Goal: Task Accomplishment & Management: Manage account settings

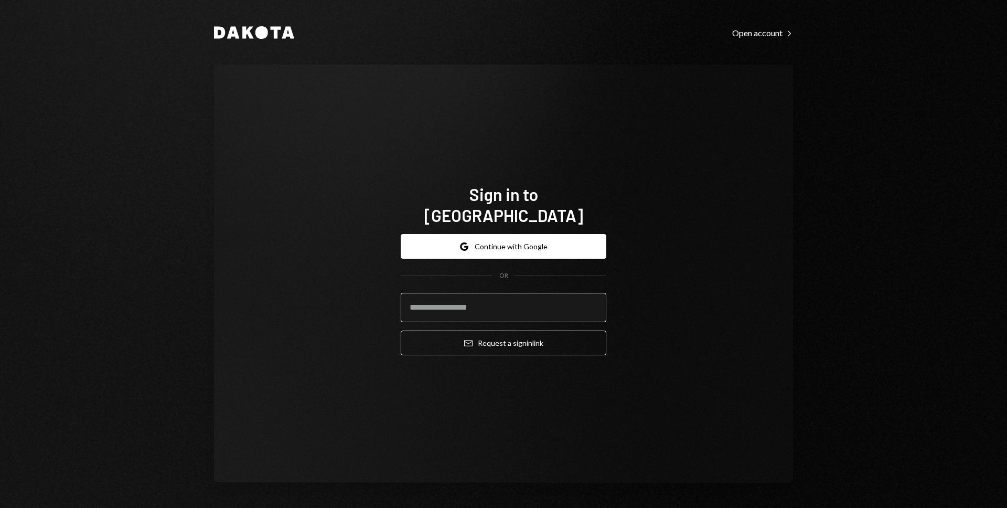
click at [461, 299] on input "email" at bounding box center [504, 307] width 206 height 29
type input "**********"
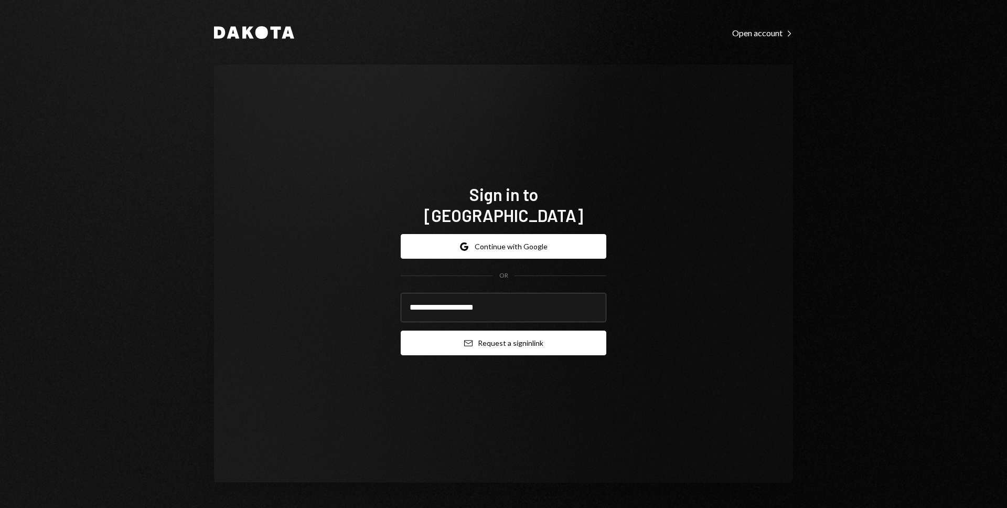
click at [469, 339] on icon "Email" at bounding box center [468, 343] width 8 height 8
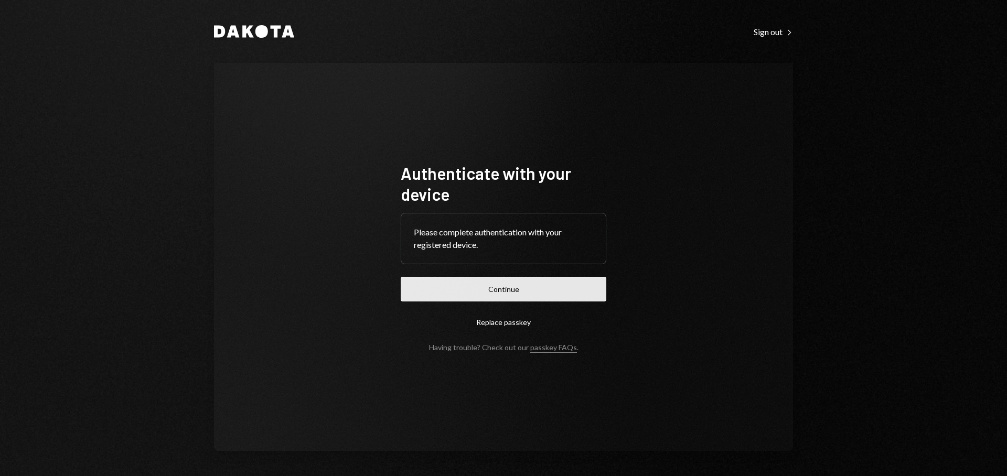
click at [555, 293] on button "Continue" at bounding box center [504, 289] width 206 height 25
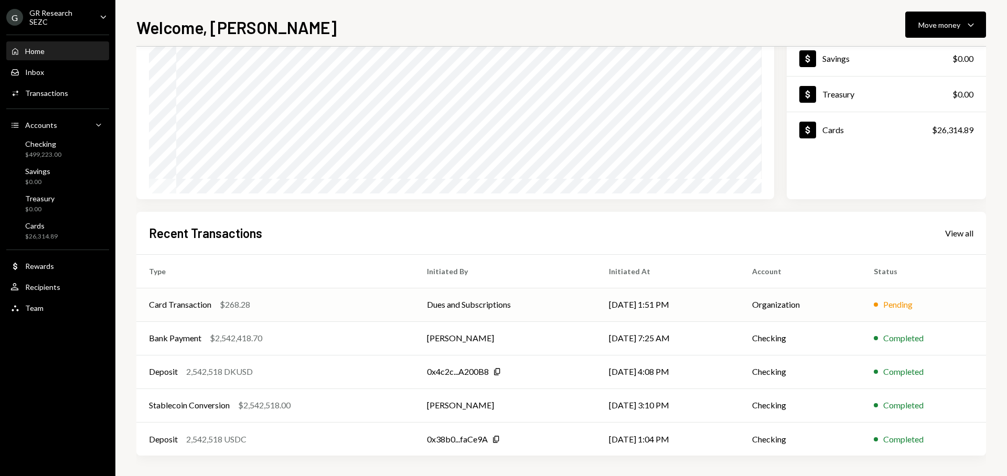
scroll to position [106, 0]
click at [963, 236] on div "View all" at bounding box center [959, 233] width 28 height 10
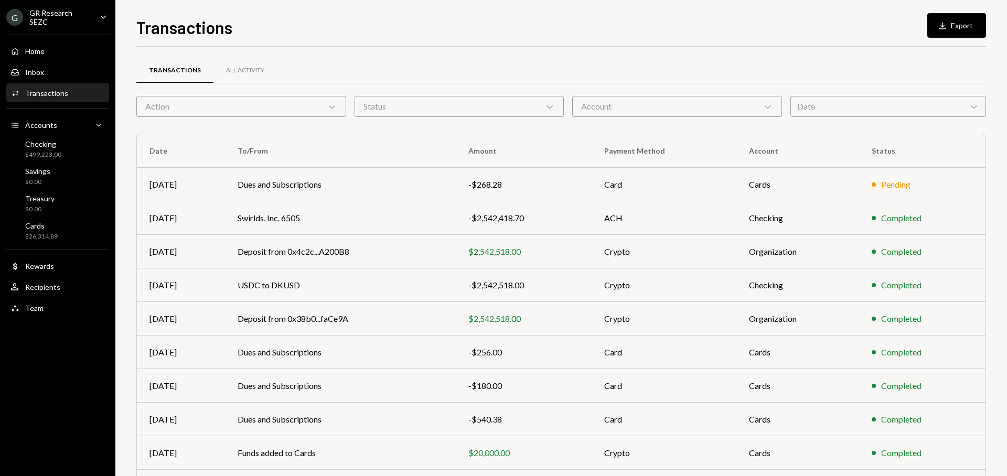
click at [862, 106] on div "Date Chevron Down" at bounding box center [888, 106] width 196 height 21
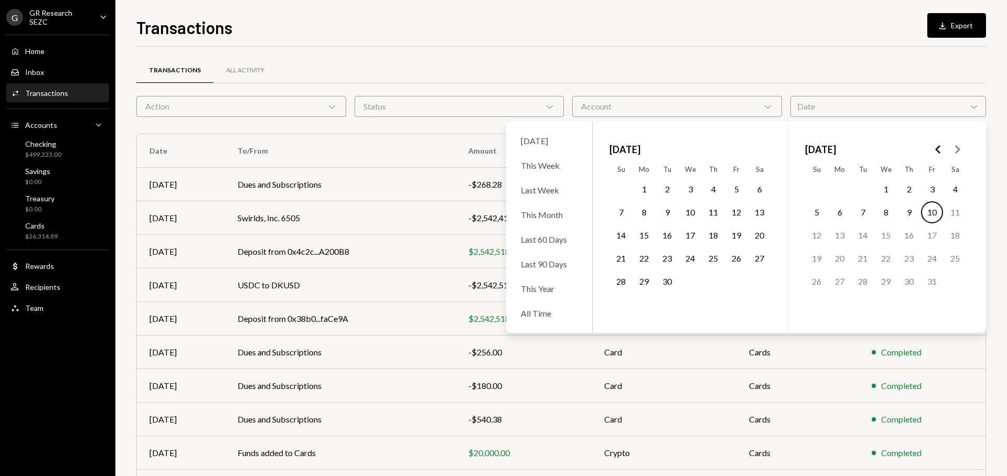
click at [941, 152] on icon "Go to the Previous Month" at bounding box center [938, 149] width 13 height 13
click at [940, 152] on icon "Go to the Previous Month" at bounding box center [938, 149] width 13 height 13
click at [953, 150] on icon "Go to the Next Month" at bounding box center [957, 149] width 13 height 13
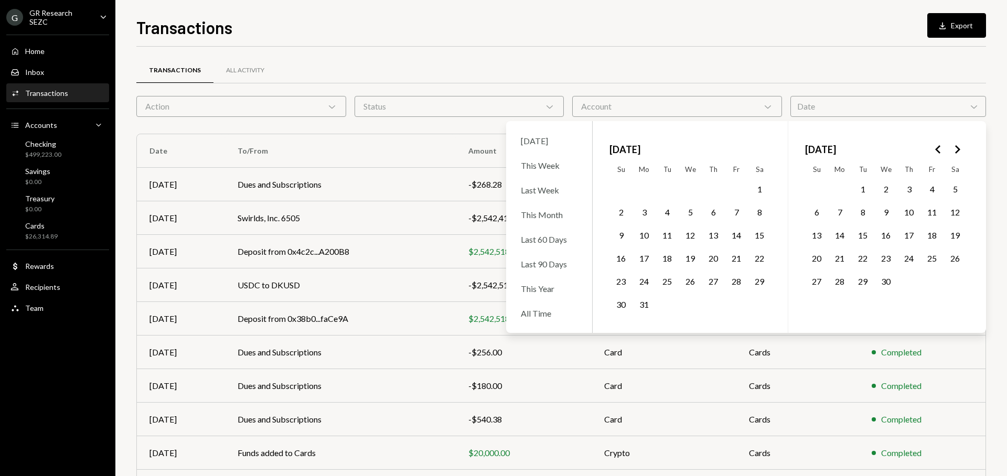
click at [953, 150] on icon "Go to the Next Month" at bounding box center [957, 149] width 13 height 13
click at [934, 148] on icon "Go to the Previous Month" at bounding box center [938, 149] width 13 height 13
click at [861, 187] on button "1" at bounding box center [863, 189] width 22 height 22
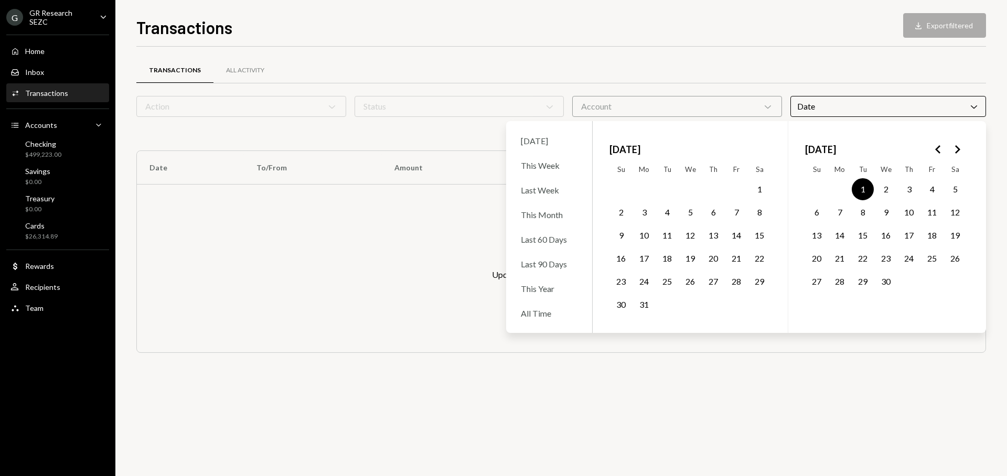
click at [957, 148] on polygon "Go to the Next Month" at bounding box center [957, 149] width 5 height 8
click at [839, 283] on button "30" at bounding box center [839, 282] width 22 height 22
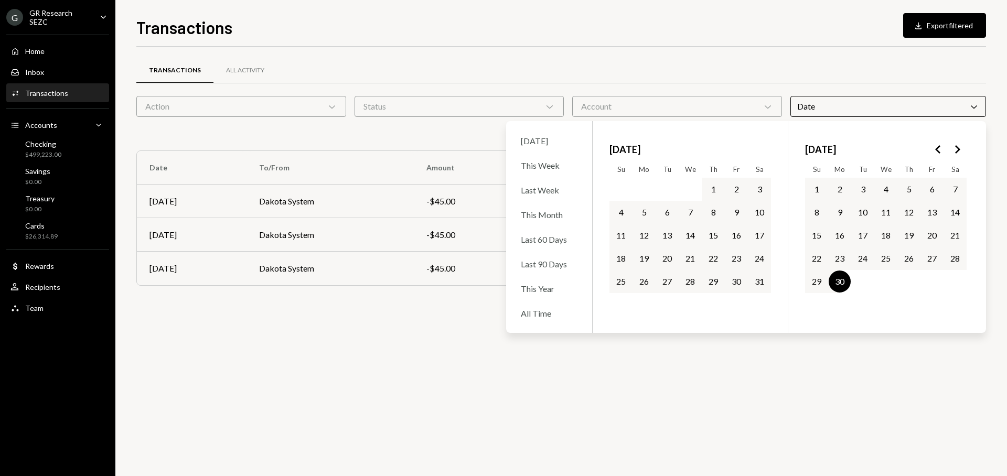
click at [938, 148] on polygon "Go to the Previous Month" at bounding box center [937, 149] width 5 height 8
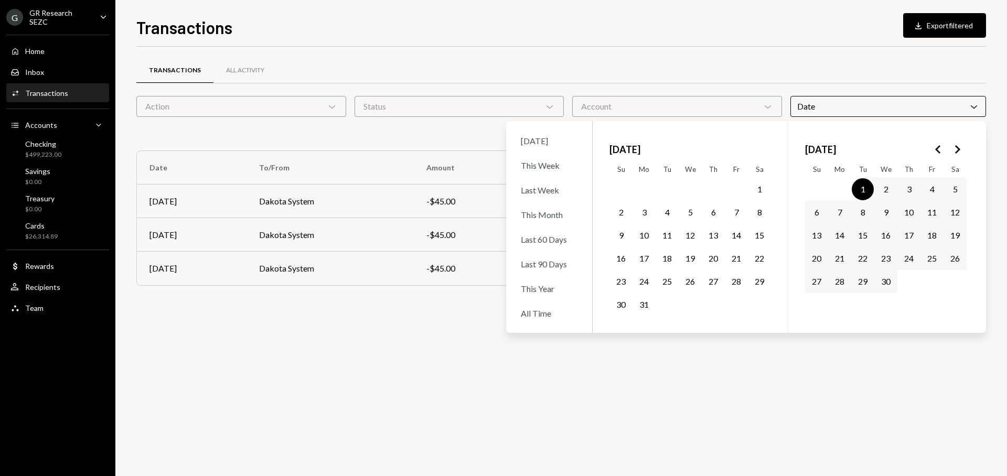
click at [956, 153] on polygon "Go to the Next Month" at bounding box center [957, 149] width 5 height 8
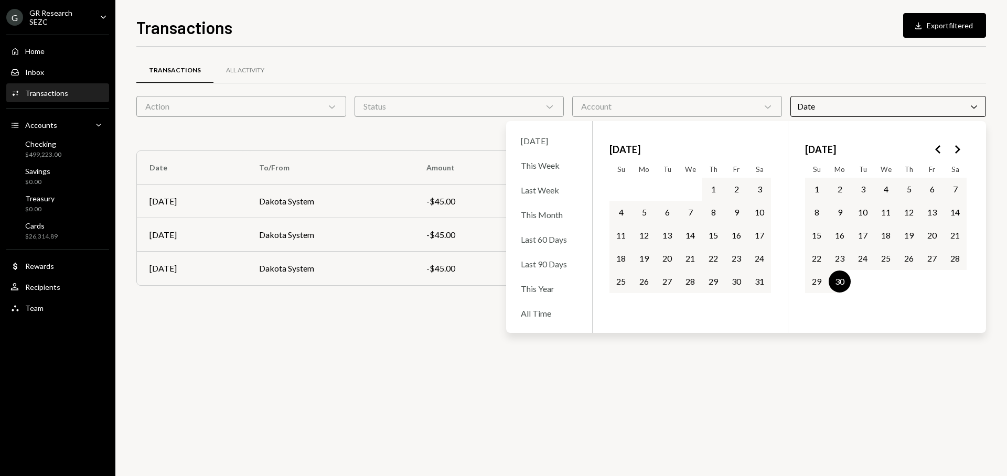
click at [815, 69] on div "Transactions All Activity" at bounding box center [560, 70] width 849 height 27
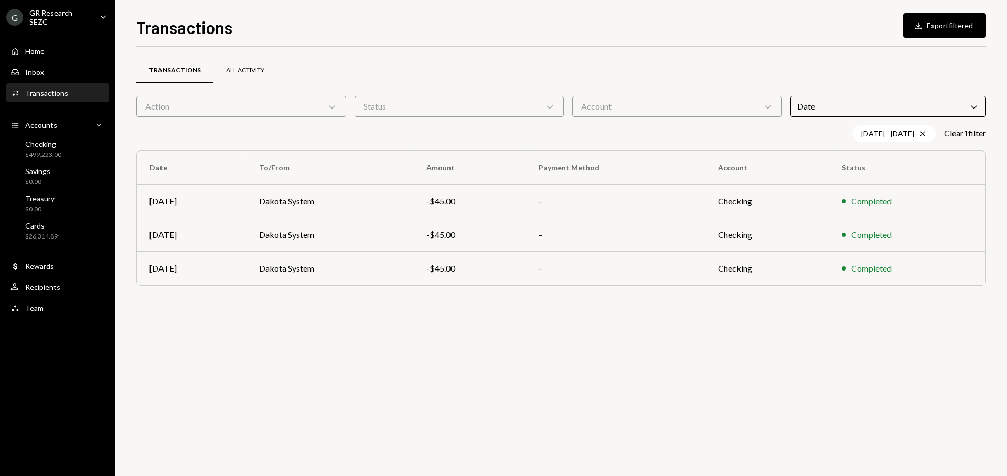
click at [244, 69] on div "All Activity" at bounding box center [245, 70] width 38 height 9
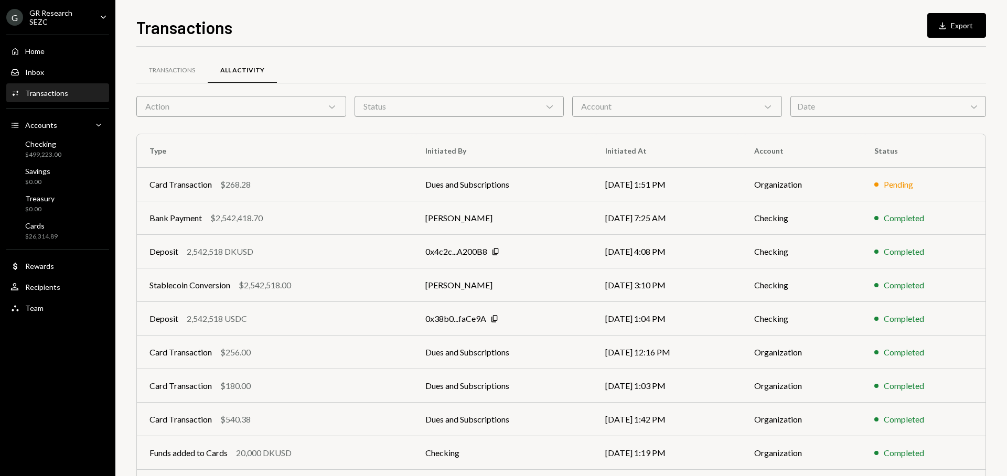
click at [845, 110] on div "Date Chevron Down" at bounding box center [888, 106] width 196 height 21
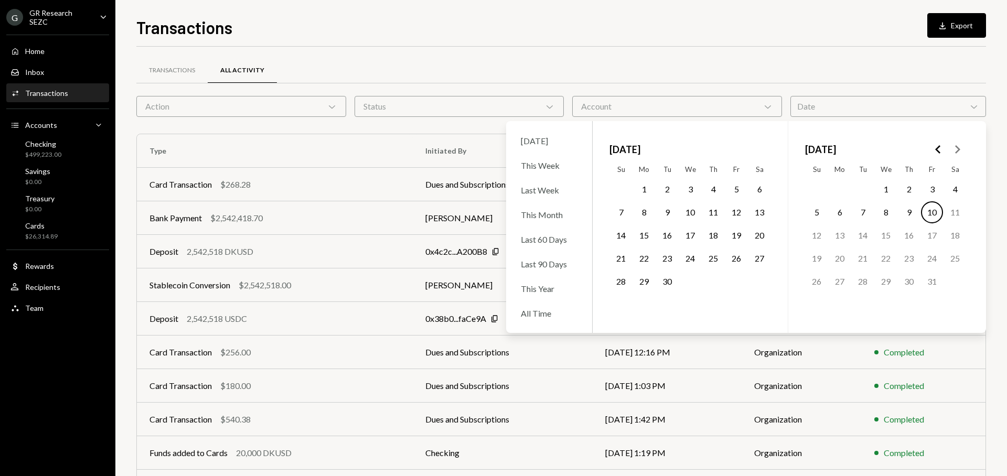
click at [935, 151] on icon "Go to the Previous Month" at bounding box center [938, 149] width 13 height 13
click at [866, 189] on button "1" at bounding box center [863, 189] width 22 height 22
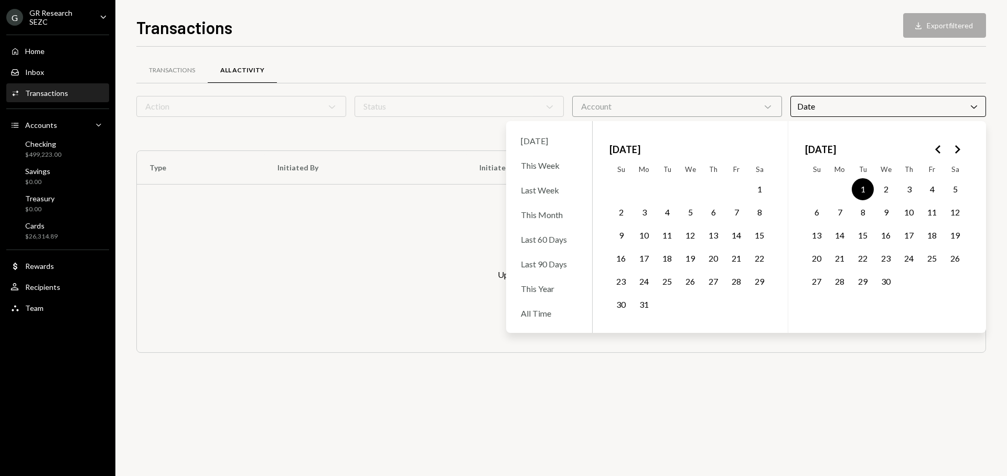
click at [958, 153] on icon "Go to the Next Month" at bounding box center [957, 149] width 13 height 13
click at [841, 278] on button "30" at bounding box center [839, 282] width 22 height 22
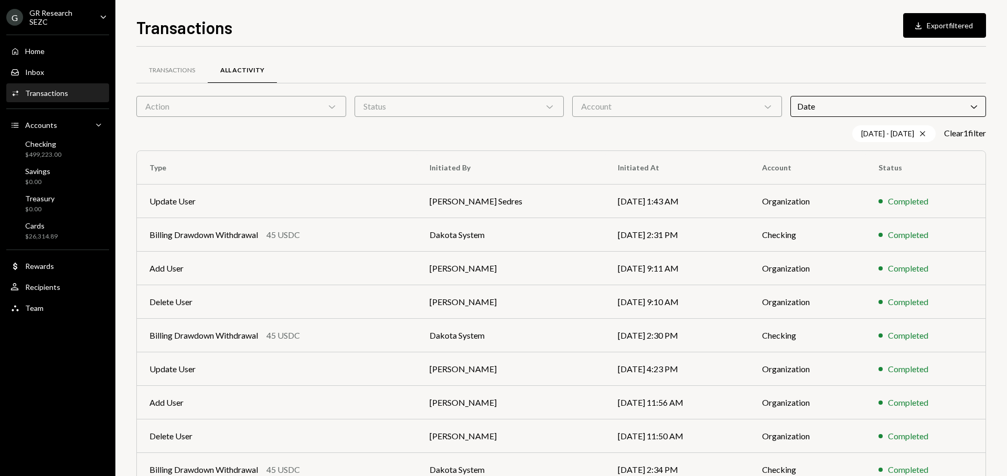
click at [992, 363] on div "Transactions Download Export filtered Transactions All Activity Action Chevron …" at bounding box center [560, 238] width 891 height 476
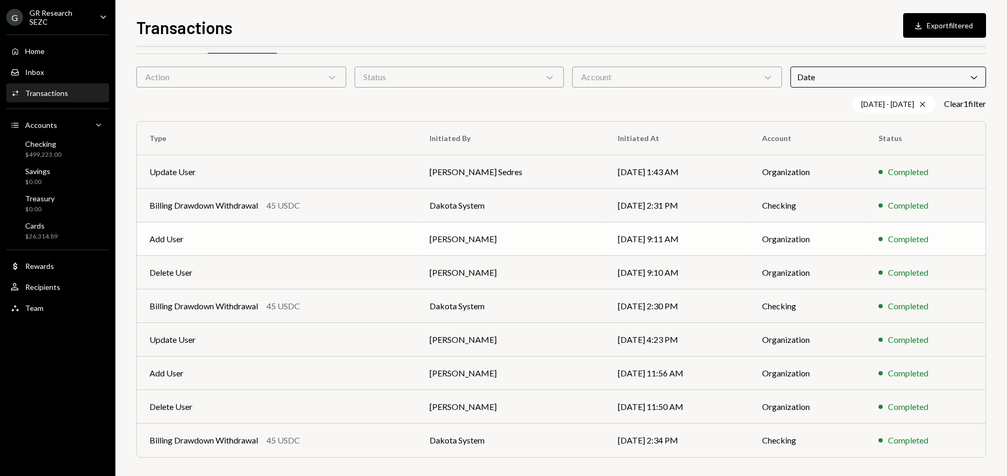
scroll to position [32, 0]
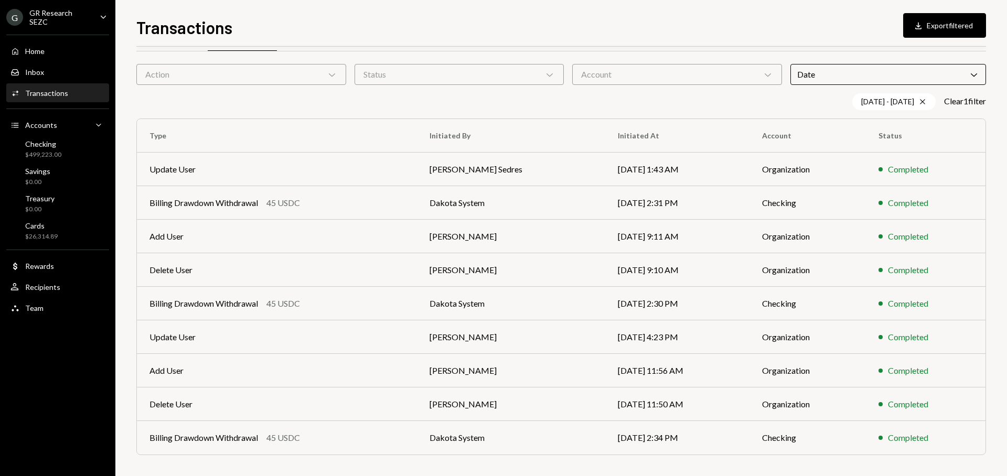
click at [922, 24] on icon "Download" at bounding box center [918, 25] width 10 height 10
